Goal: Navigation & Orientation: Find specific page/section

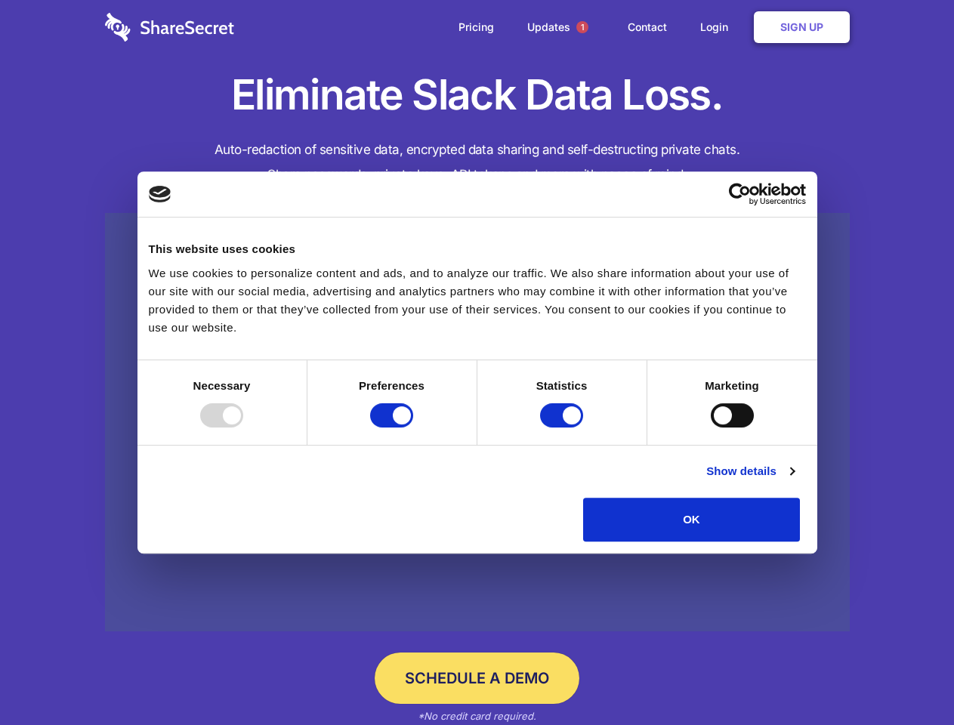
click at [243, 427] on div at bounding box center [221, 415] width 43 height 24
click at [413, 427] on input "Preferences" at bounding box center [391, 415] width 43 height 24
checkbox input "false"
click at [563, 427] on input "Statistics" at bounding box center [561, 415] width 43 height 24
checkbox input "false"
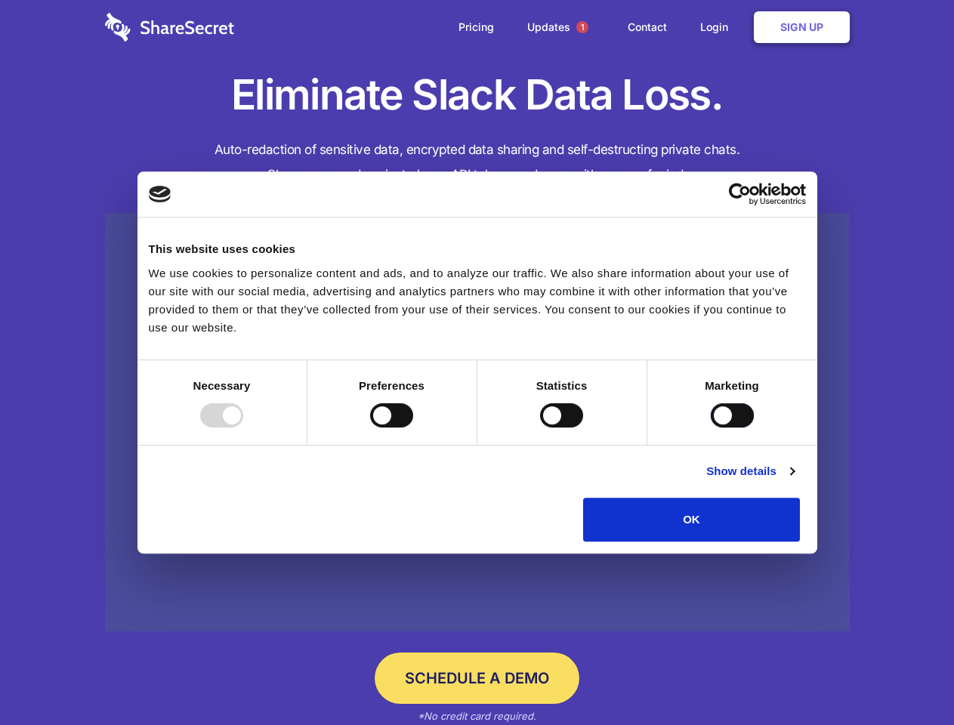
click at [711, 427] on input "Marketing" at bounding box center [732, 415] width 43 height 24
checkbox input "true"
click at [794, 480] on link "Show details" at bounding box center [750, 471] width 88 height 18
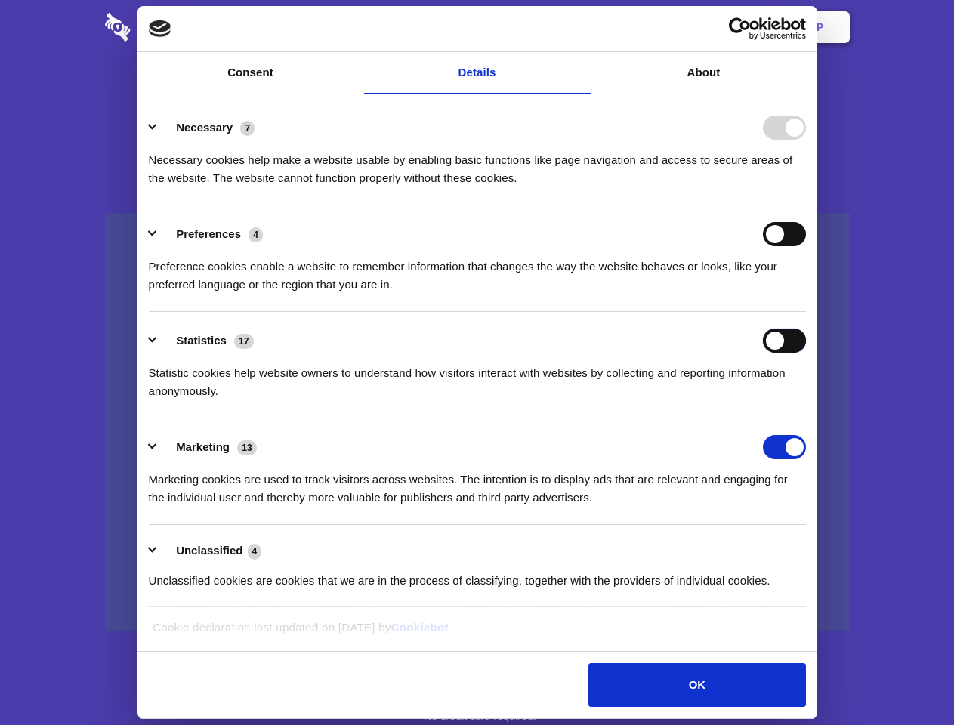
click at [806, 400] on div "Statistics 17 Statistic cookies help website owners to understand how visitors …" at bounding box center [477, 365] width 657 height 72
click at [582, 27] on span "1" at bounding box center [582, 27] width 12 height 12
